Goal: Task Accomplishment & Management: Manage account settings

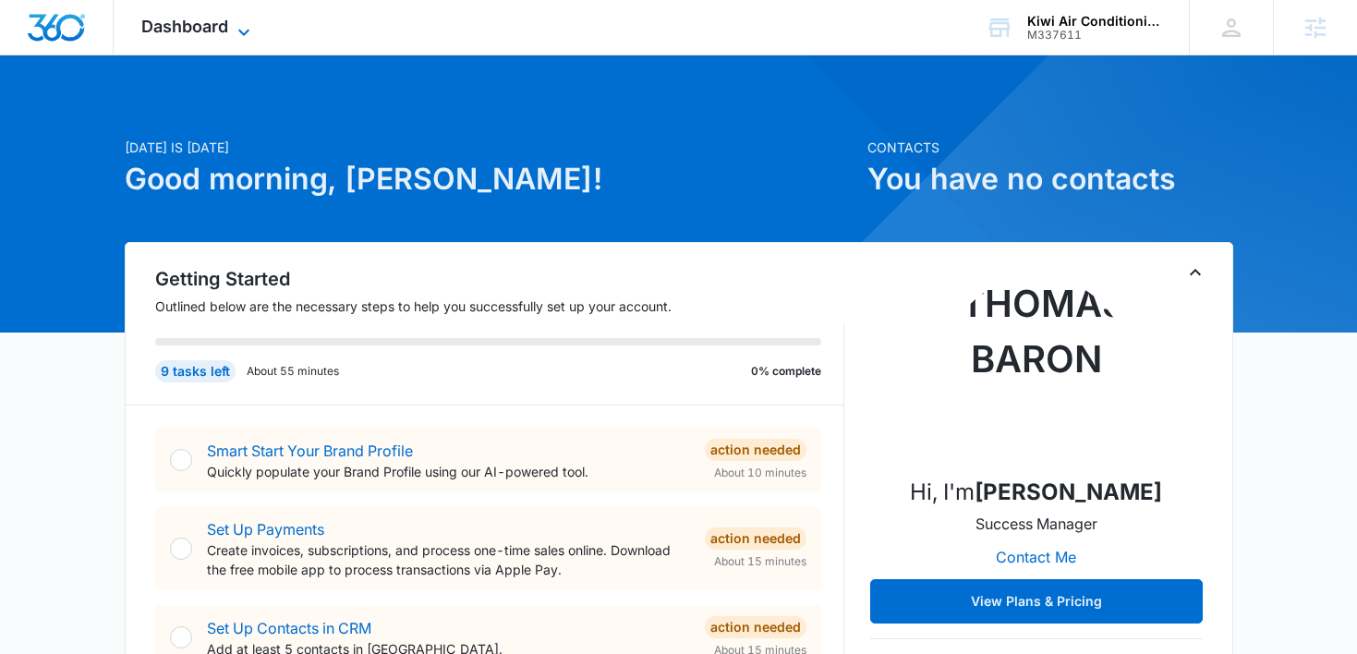
click at [200, 33] on span "Dashboard" at bounding box center [184, 26] width 87 height 19
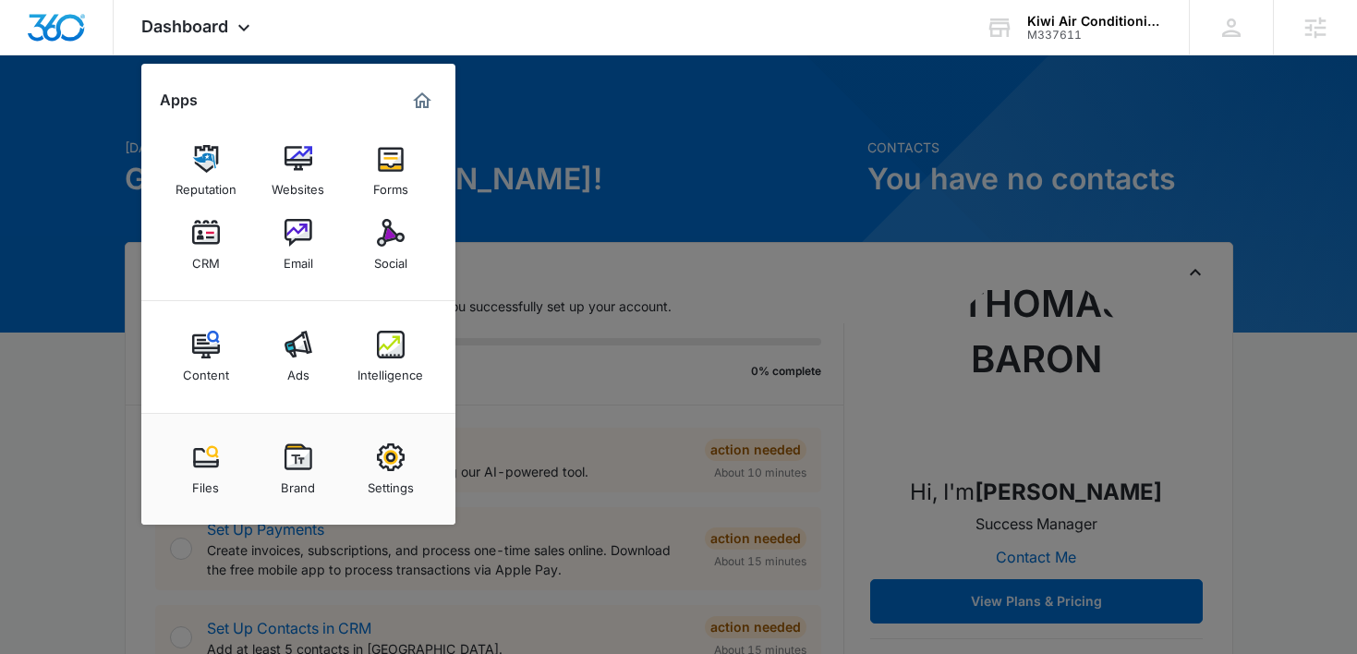
drag, startPoint x: 749, startPoint y: 399, endPoint x: 437, endPoint y: 518, distance: 334.2
click at [460, 457] on div at bounding box center [678, 327] width 1357 height 654
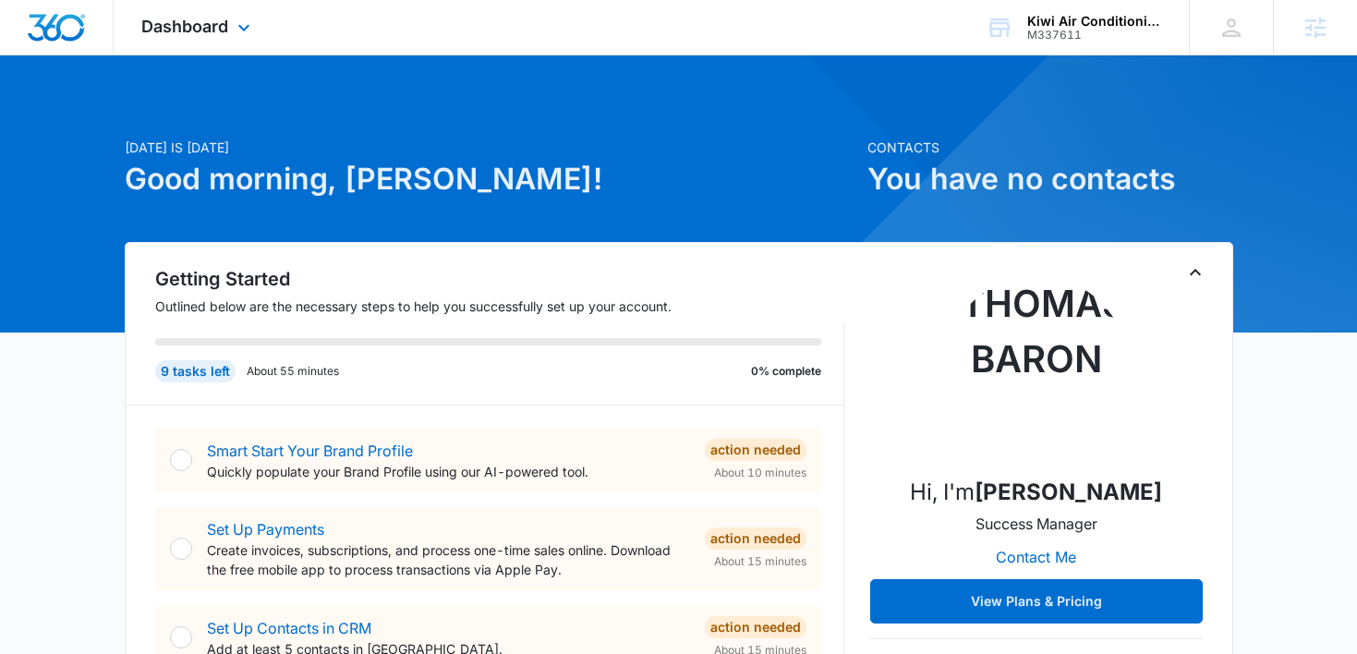
click at [224, 42] on div "Dashboard Apps Reputation Websites Forms CRM Email Social Content Ads Intellige…" at bounding box center [198, 27] width 169 height 54
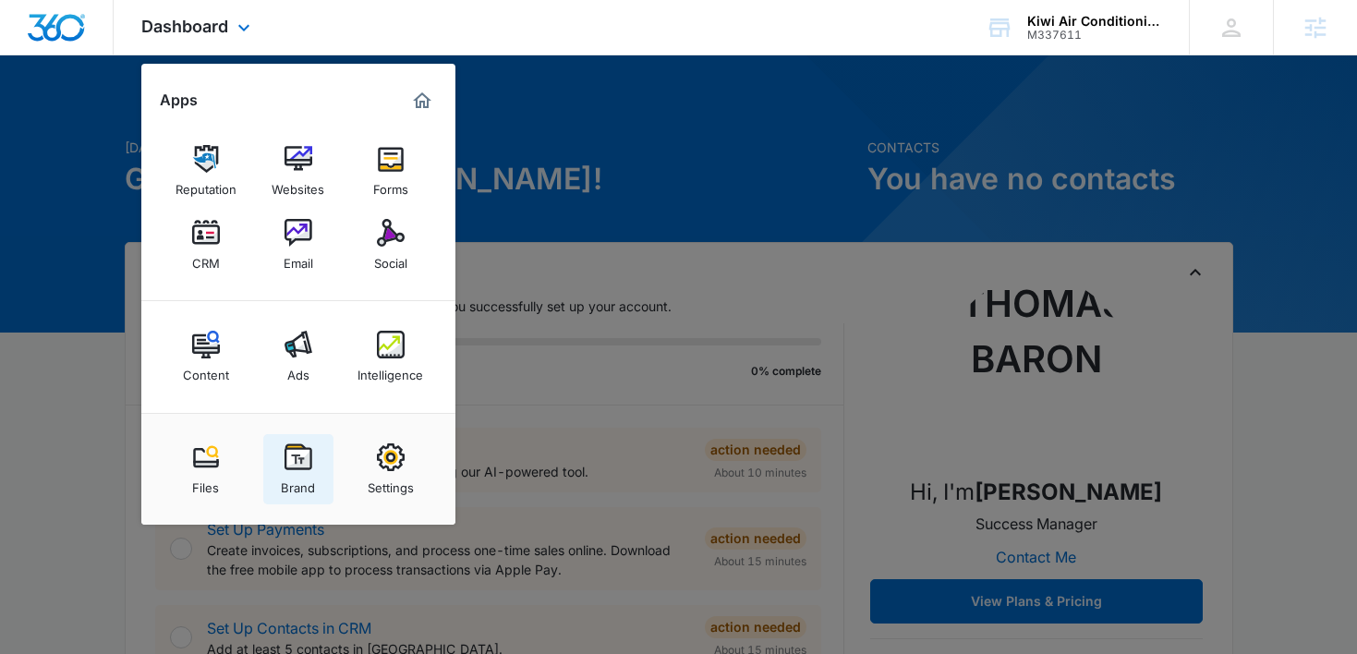
click at [285, 476] on div "Brand" at bounding box center [298, 483] width 34 height 24
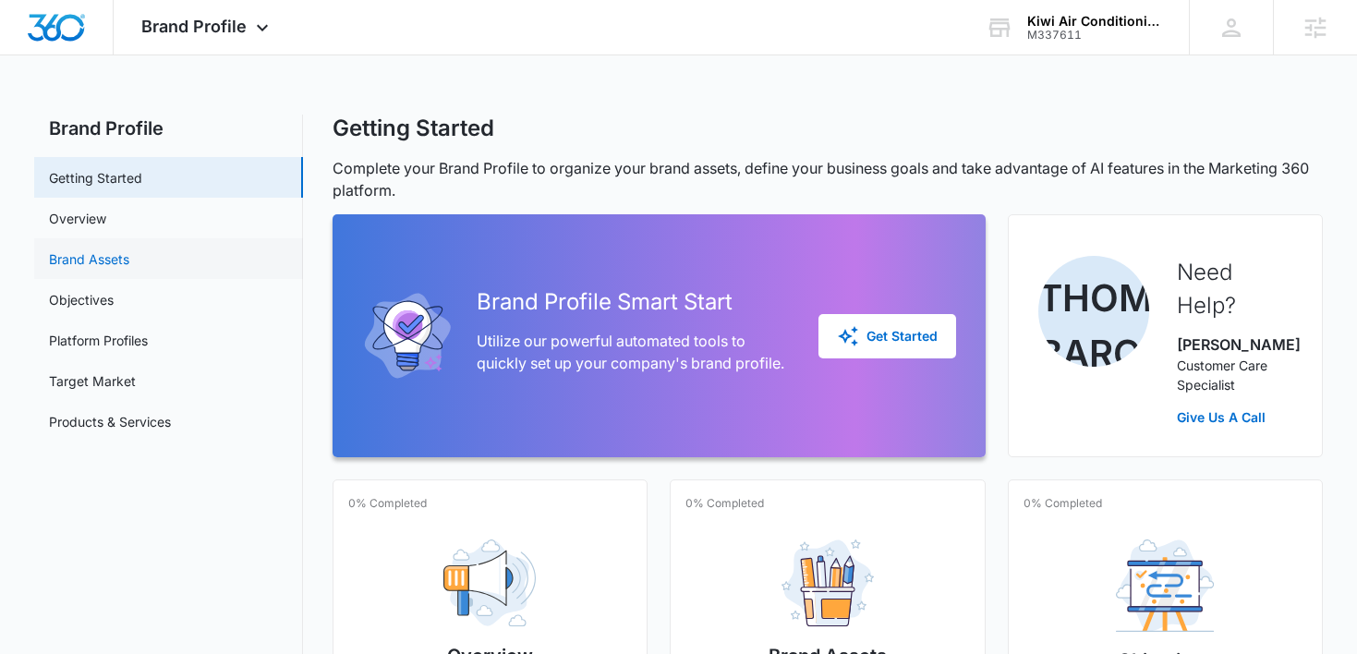
click at [129, 249] on link "Brand Assets" at bounding box center [89, 258] width 80 height 19
